Goal: Information Seeking & Learning: Check status

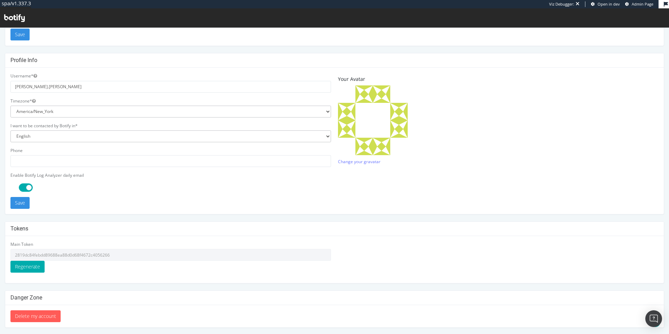
scroll to position [132, 0]
click at [72, 252] on input "2819dc84febdd89688ea88d0d68f4672c4056266" at bounding box center [170, 254] width 321 height 12
click at [87, 265] on div "Main Token 2819dc84febdd89688ea88d0d68f4672c4056266 Regenerate" at bounding box center [170, 256] width 321 height 31
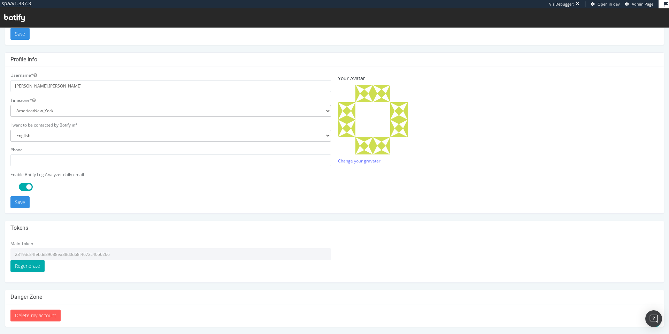
click at [95, 255] on input "2819dc84febdd89688ea88d0d68f4672c4056266" at bounding box center [170, 254] width 321 height 12
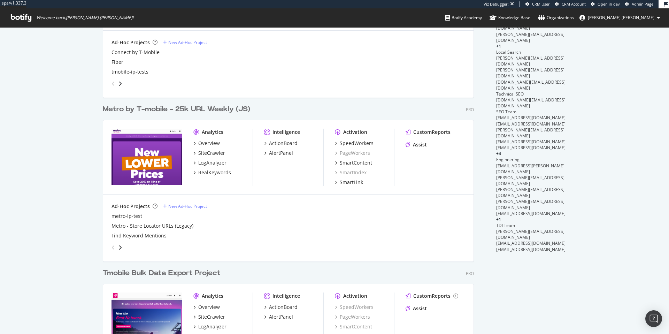
scroll to position [301, 0]
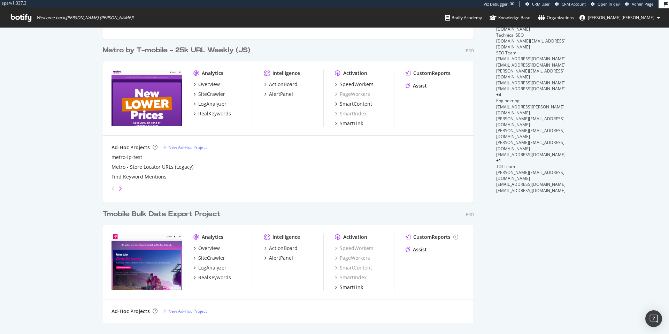
click at [121, 189] on icon "angle-right" at bounding box center [120, 189] width 3 height 6
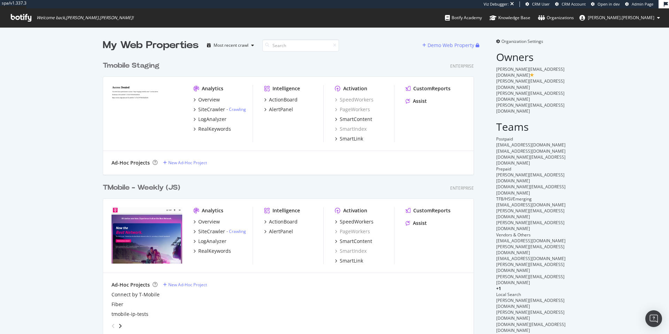
scroll to position [71, 0]
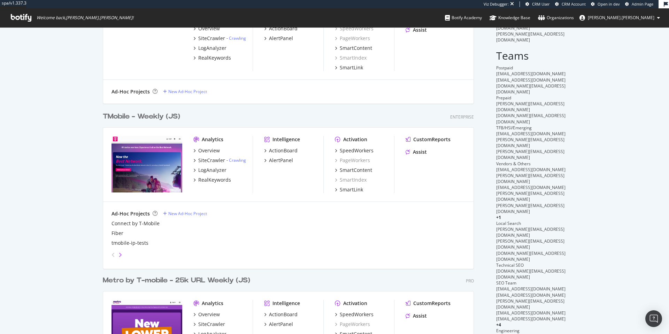
click at [119, 252] on icon "angle-right" at bounding box center [120, 255] width 3 height 6
click at [109, 253] on div "angle-left" at bounding box center [113, 254] width 9 height 11
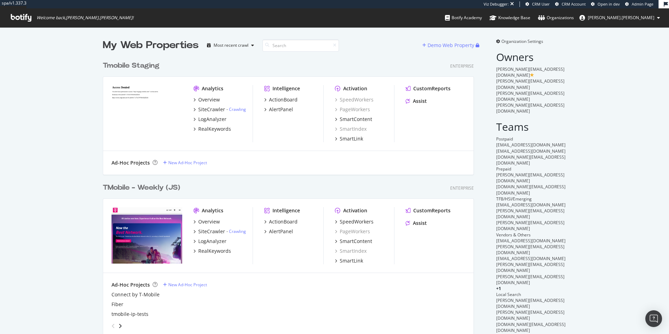
scroll to position [572, 377]
click at [248, 191] on div "TMobile - Weekly (JS) Enterprise" at bounding box center [288, 188] width 371 height 10
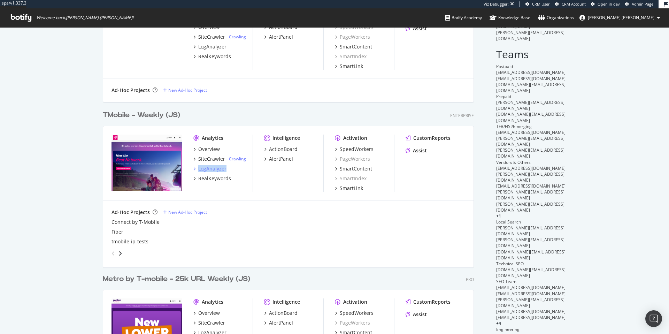
scroll to position [334, 669]
click at [228, 217] on div "Ad-Hoc Projects New Ad-Hoc Project Connect by T-Mobile Fiber tmobile-ip-tests" at bounding box center [289, 234] width 354 height 50
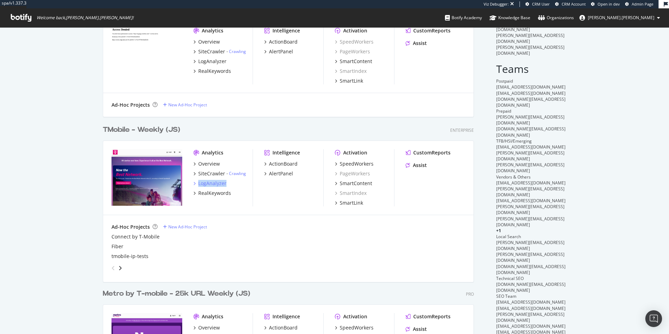
scroll to position [57, 0]
click at [122, 267] on icon "angle-right" at bounding box center [120, 269] width 3 height 6
click at [122, 269] on icon "angle-right" at bounding box center [120, 269] width 3 height 6
click at [106, 267] on div "Ad-Hoc Projects New Ad-Hoc Project TMobile - 25K URL Adhoc" at bounding box center [288, 249] width 371 height 67
click at [108, 267] on div "Ad-Hoc Projects New Ad-Hoc Project TMobile - 25K URL Adhoc" at bounding box center [288, 249] width 371 height 67
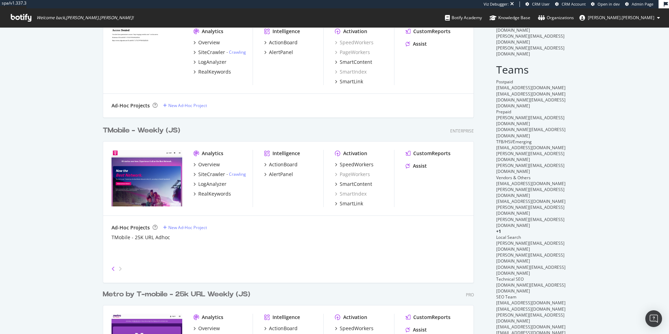
click at [113, 267] on icon "angle-left" at bounding box center [113, 269] width 3 height 6
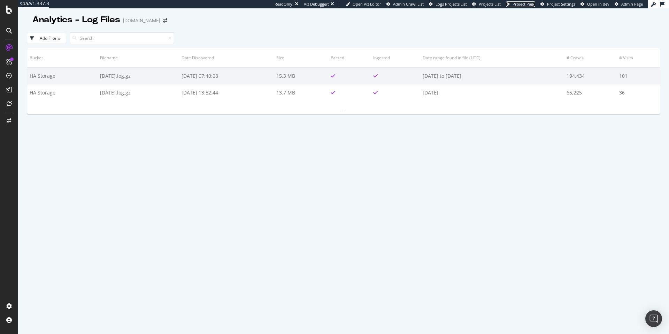
click at [523, 4] on span "Project Page" at bounding box center [524, 3] width 23 height 5
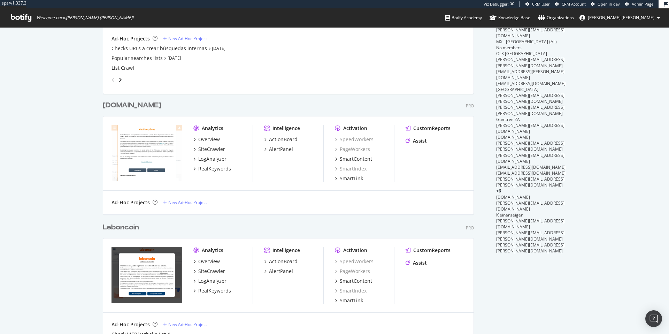
scroll to position [2676, 377]
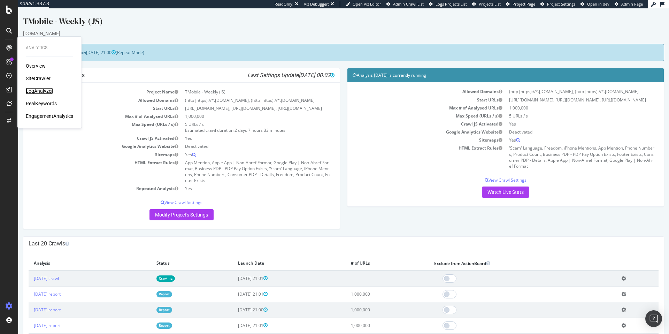
click at [45, 91] on div "LogAnalyzer" at bounding box center [39, 90] width 27 height 7
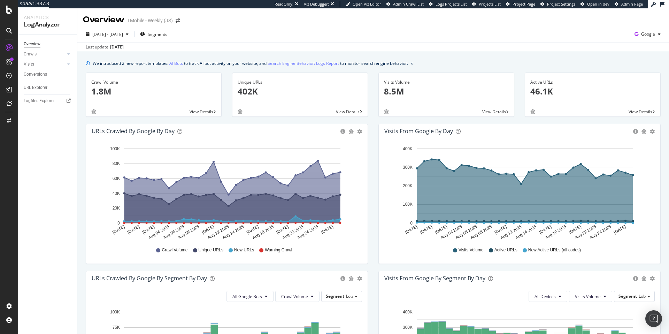
click at [28, 190] on div "Overview Crawls Daily Distribution Segments Distribution HTTP Codes Resources V…" at bounding box center [47, 184] width 59 height 299
click at [50, 102] on div "Logfiles Explorer" at bounding box center [39, 100] width 31 height 7
click at [526, 6] on span "Project Page" at bounding box center [524, 3] width 23 height 5
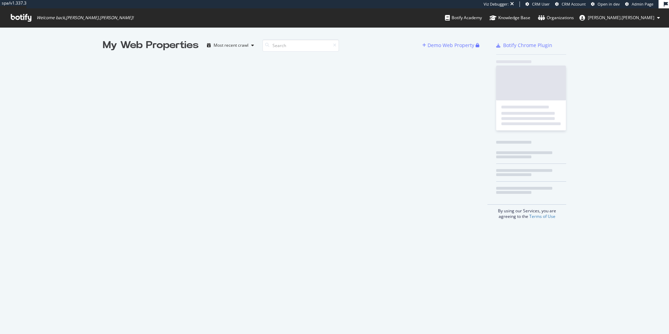
scroll to position [334, 669]
